Goal: Find specific page/section: Find specific page/section

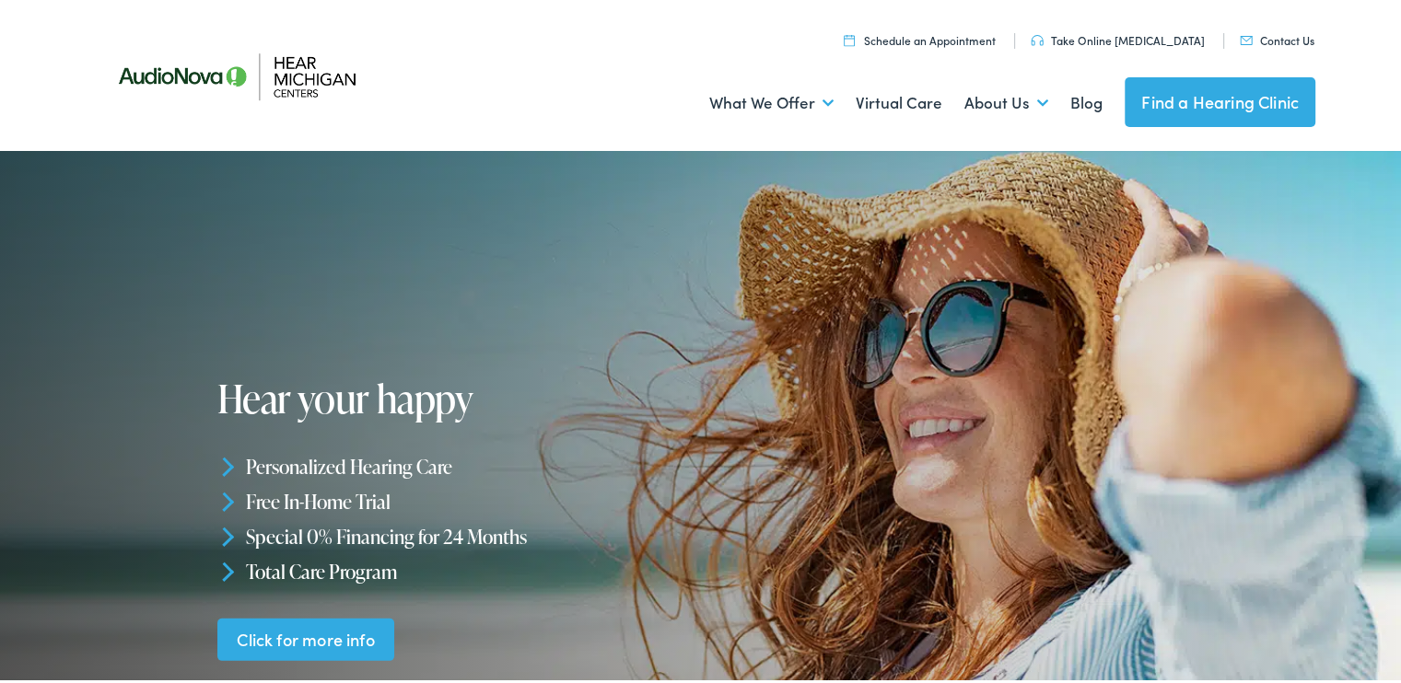
click at [1219, 104] on link "Find a Hearing Clinic" at bounding box center [1219, 99] width 191 height 50
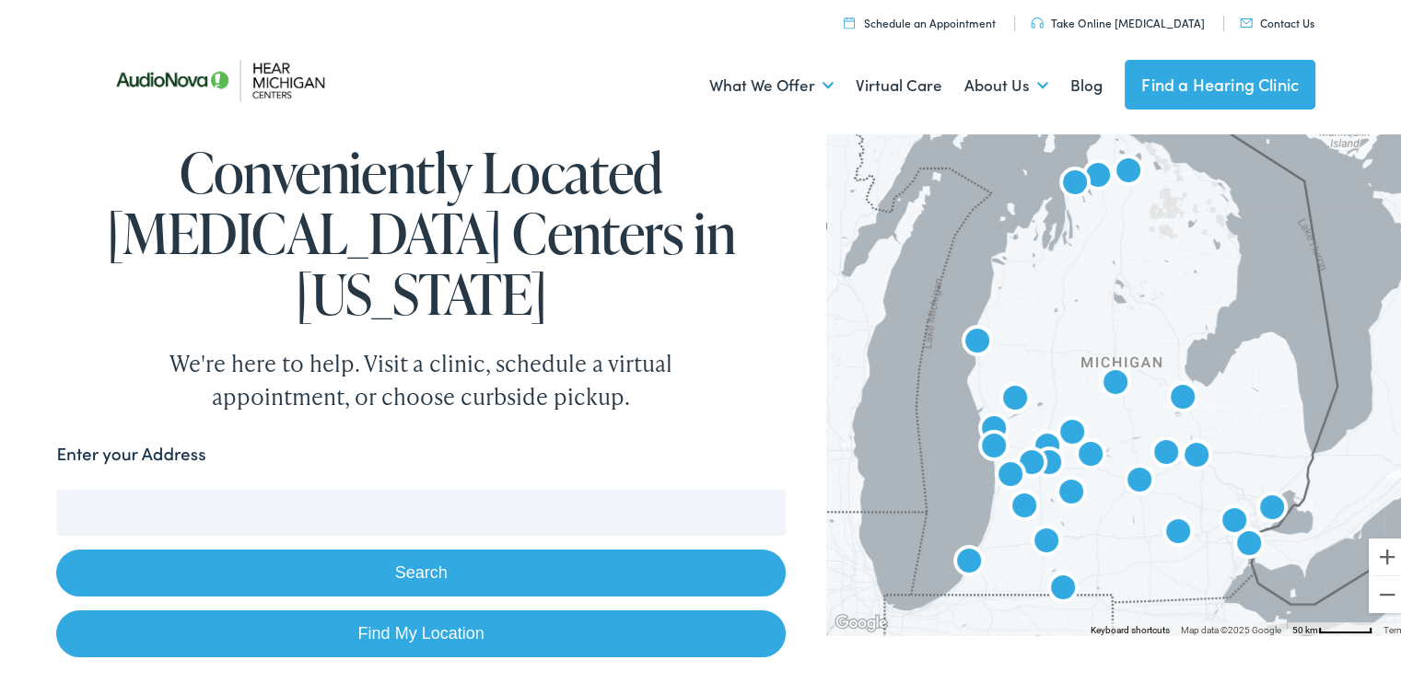
click at [432, 607] on link "Find My Location" at bounding box center [420, 630] width 728 height 47
type input "[GEOGRAPHIC_DATA], [US_STATE]"
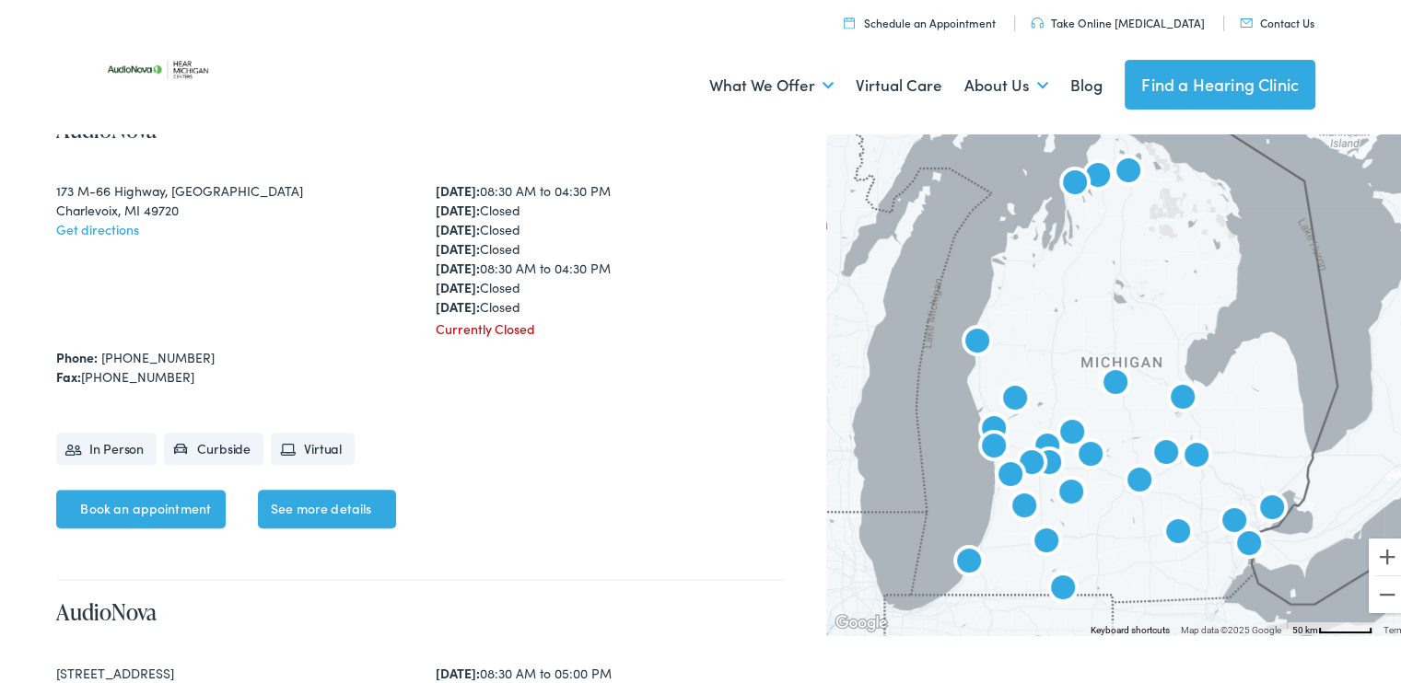
scroll to position [1102, 0]
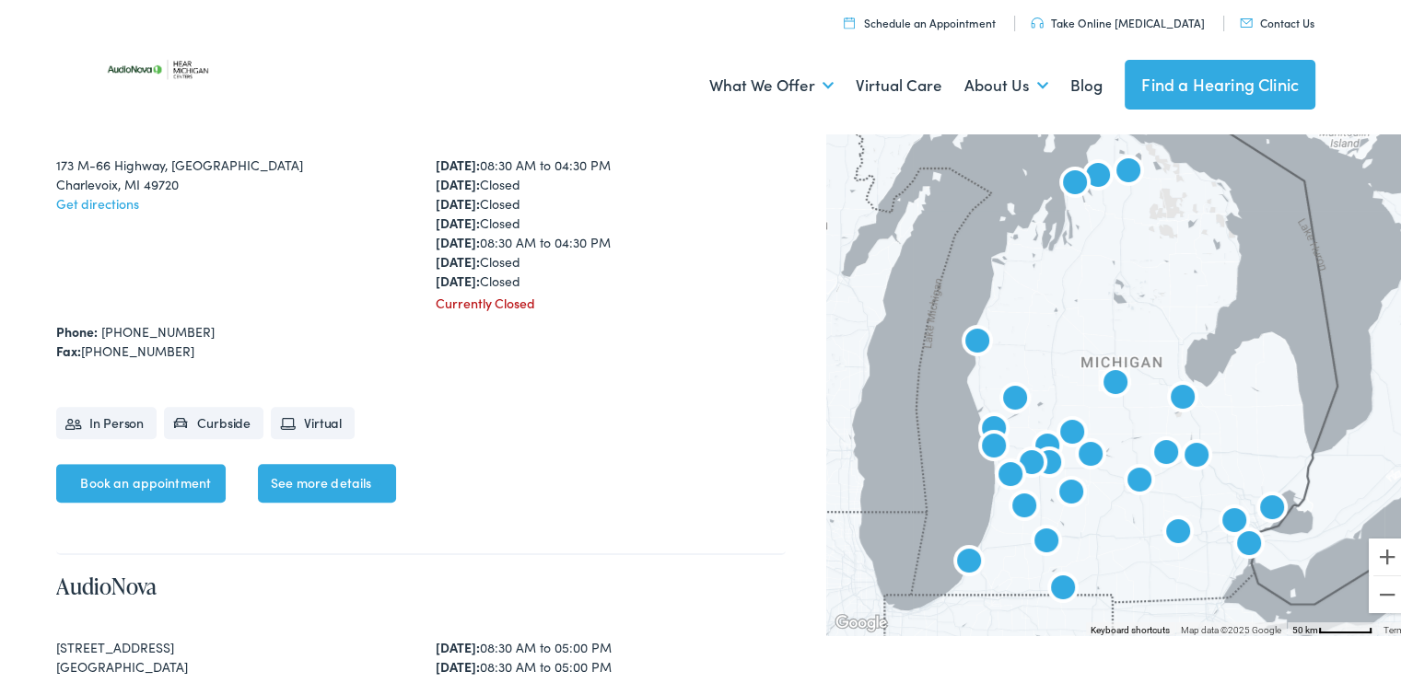
click at [1039, 534] on img "AudioNova" at bounding box center [1046, 539] width 59 height 59
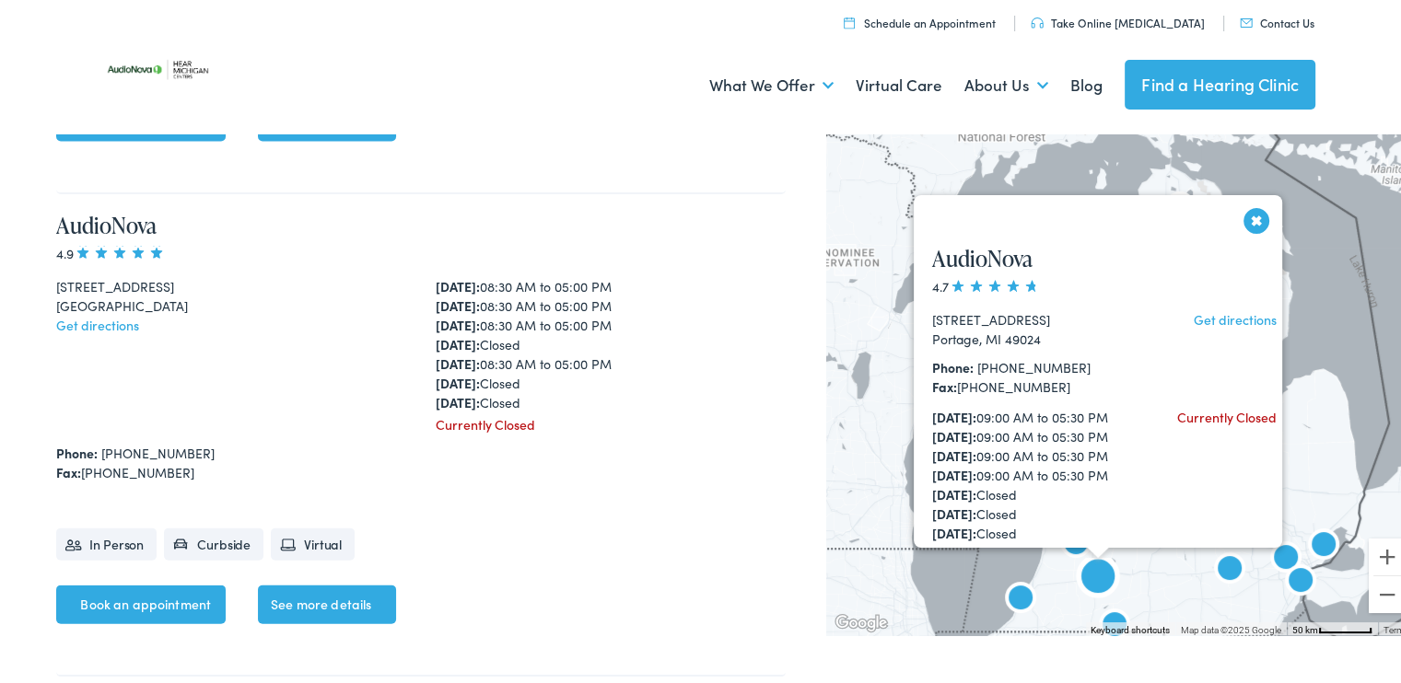
scroll to position [3871, 0]
